Goal: Task Accomplishment & Management: Manage account settings

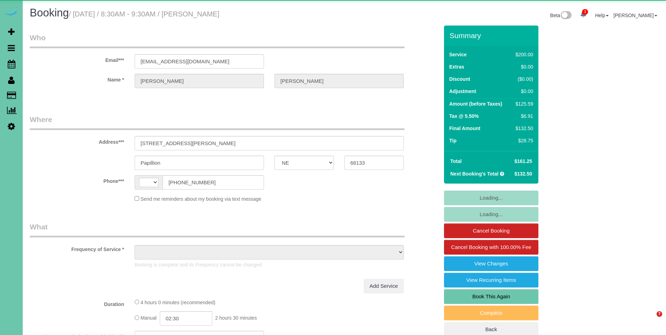
select select "NE"
select select "string:[GEOGRAPHIC_DATA]"
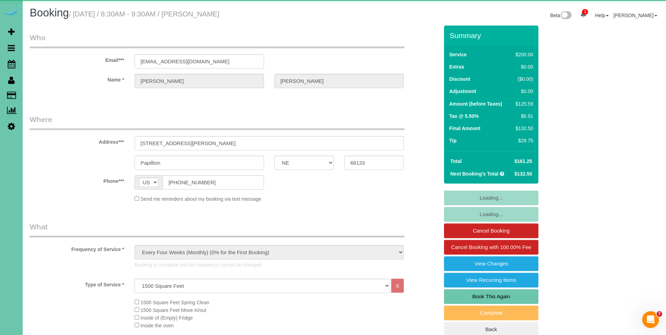
select select "object:858"
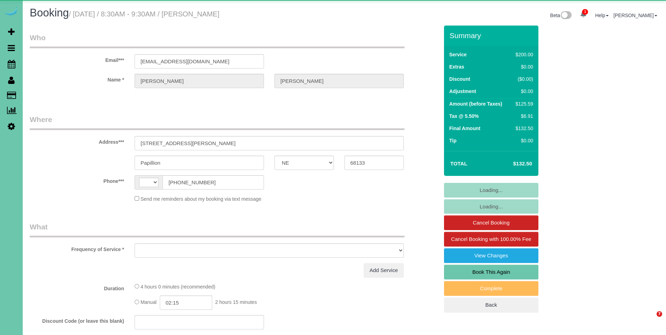
select select "NE"
select select "string:[GEOGRAPHIC_DATA]"
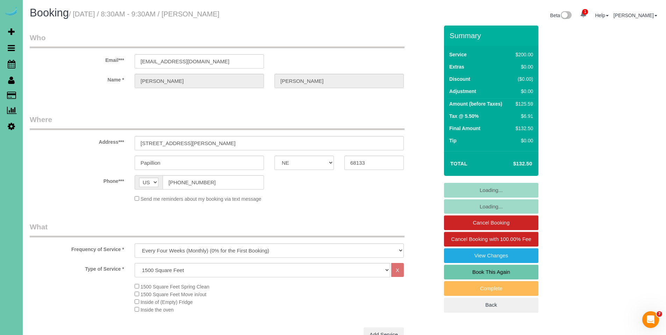
select select "object:903"
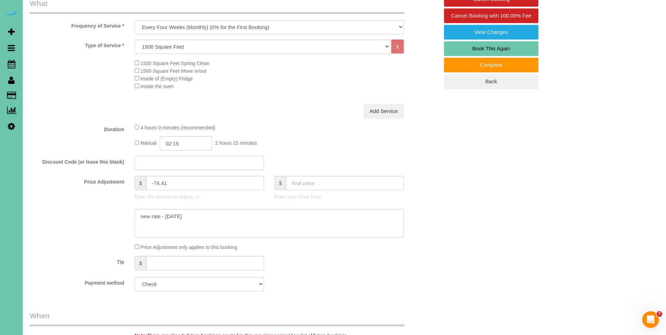
scroll to position [282, 0]
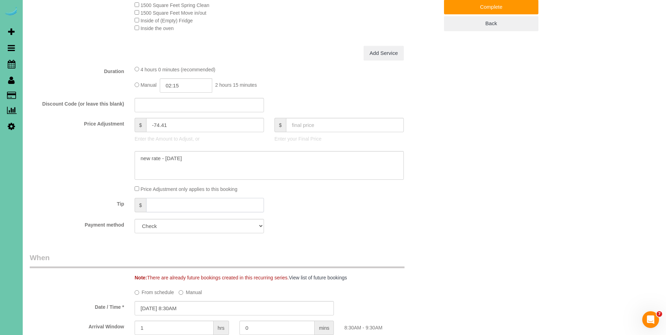
click at [188, 205] on input "text" at bounding box center [205, 205] width 118 height 14
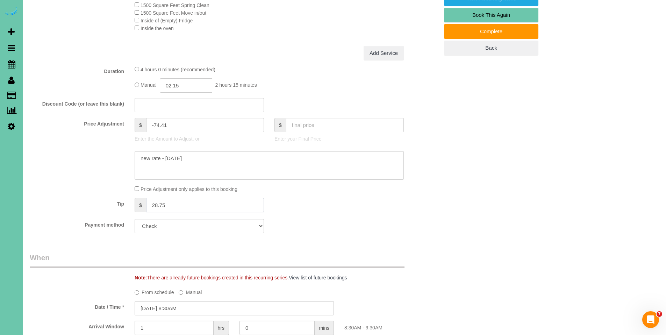
scroll to position [57, 0]
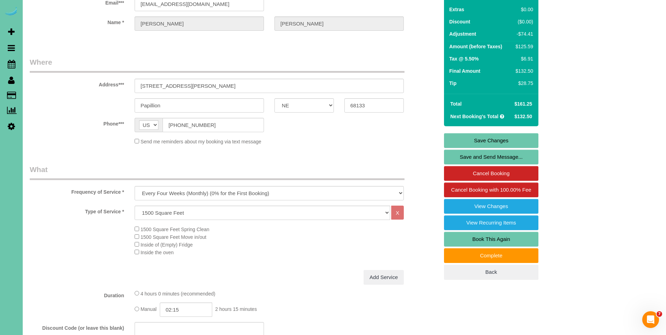
type input "28.75"
click at [506, 136] on link "Save Changes" at bounding box center [491, 140] width 94 height 15
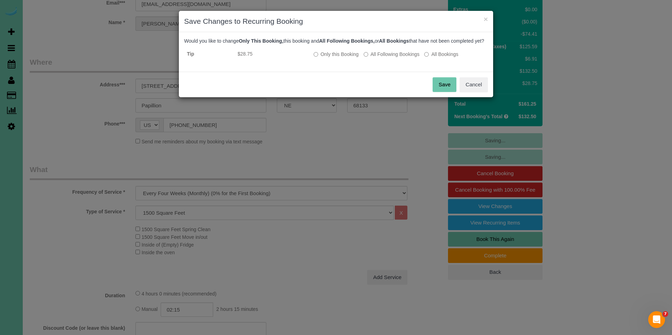
click at [439, 92] on button "Save" at bounding box center [444, 84] width 24 height 15
